Goal: Navigation & Orientation: Find specific page/section

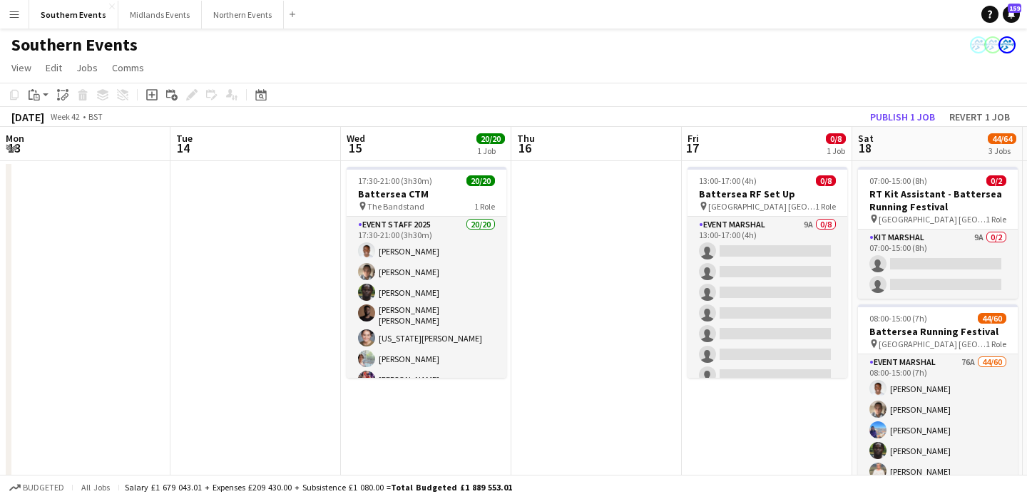
scroll to position [0, 405]
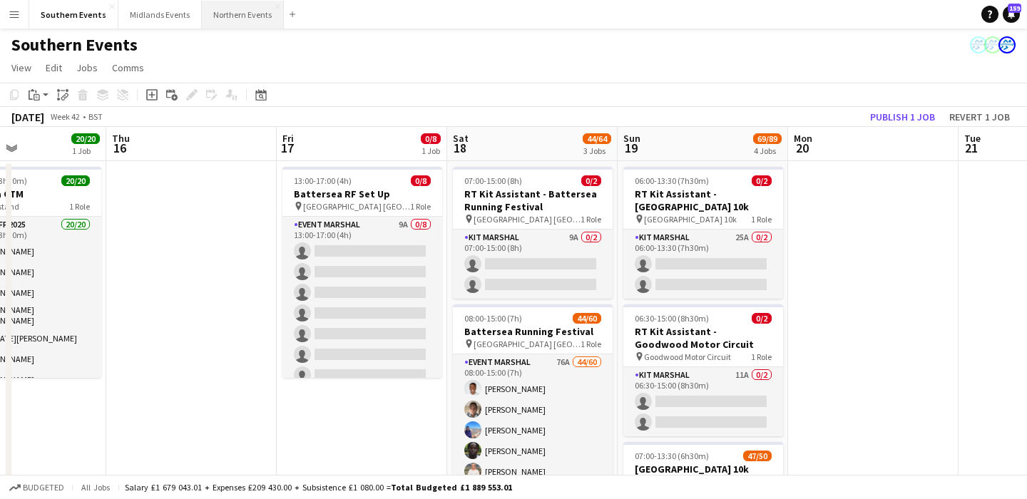
click at [231, 11] on button "Northern Events Close" at bounding box center [243, 15] width 82 height 28
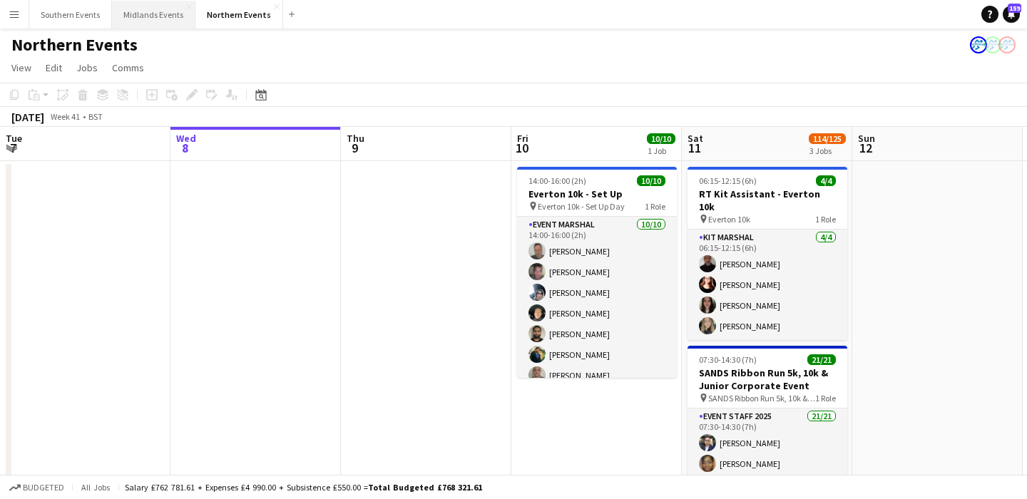
click at [143, 14] on button "Midlands Events Close" at bounding box center [153, 15] width 83 height 28
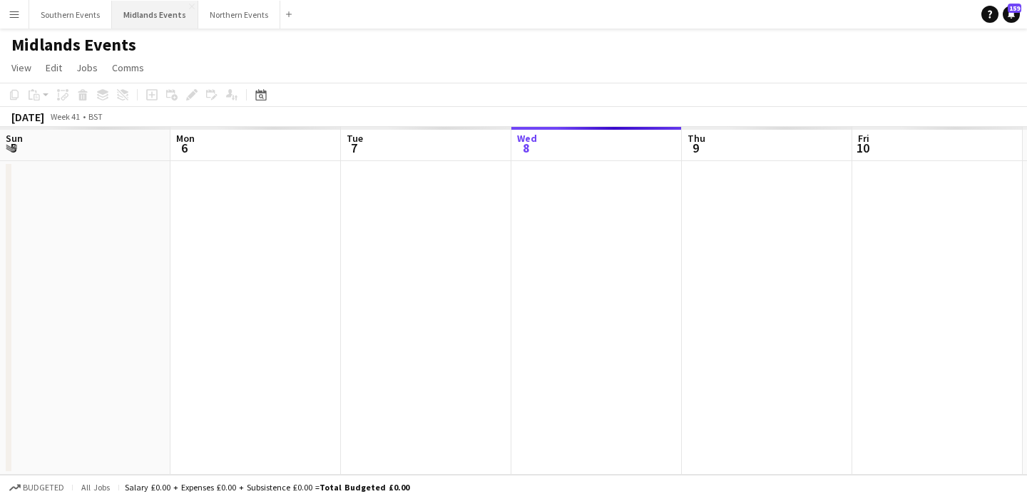
scroll to position [0, 341]
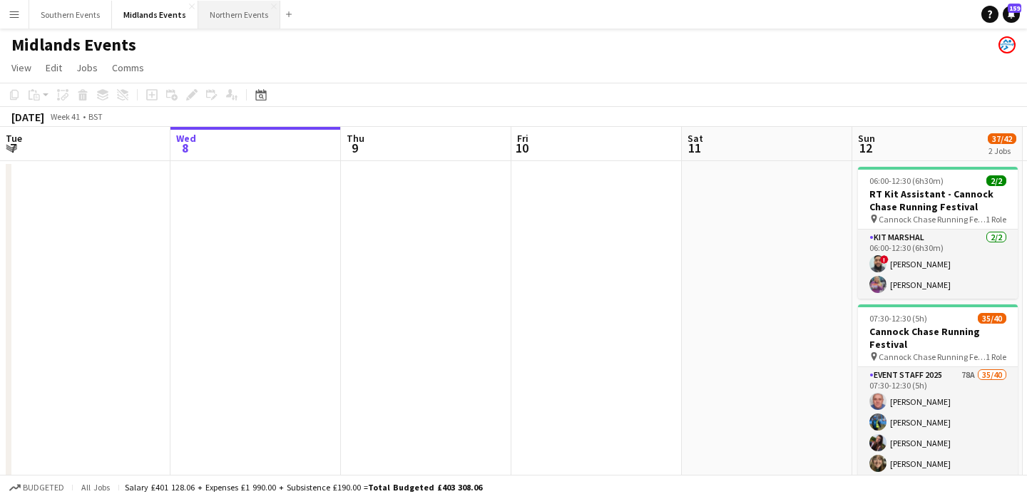
click at [242, 12] on button "Northern Events Close" at bounding box center [239, 15] width 82 height 28
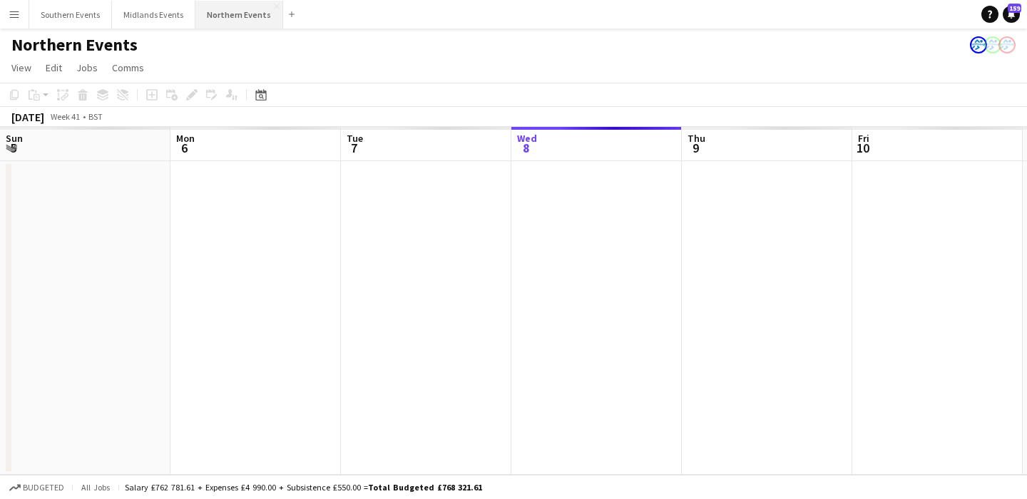
scroll to position [0, 341]
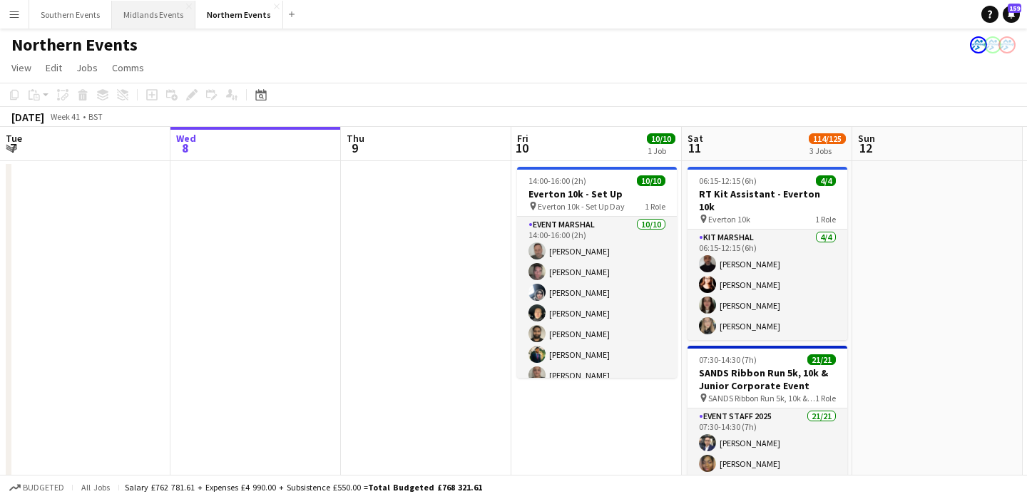
click at [148, 20] on button "Midlands Events Close" at bounding box center [153, 15] width 83 height 28
